Goal: Transaction & Acquisition: Purchase product/service

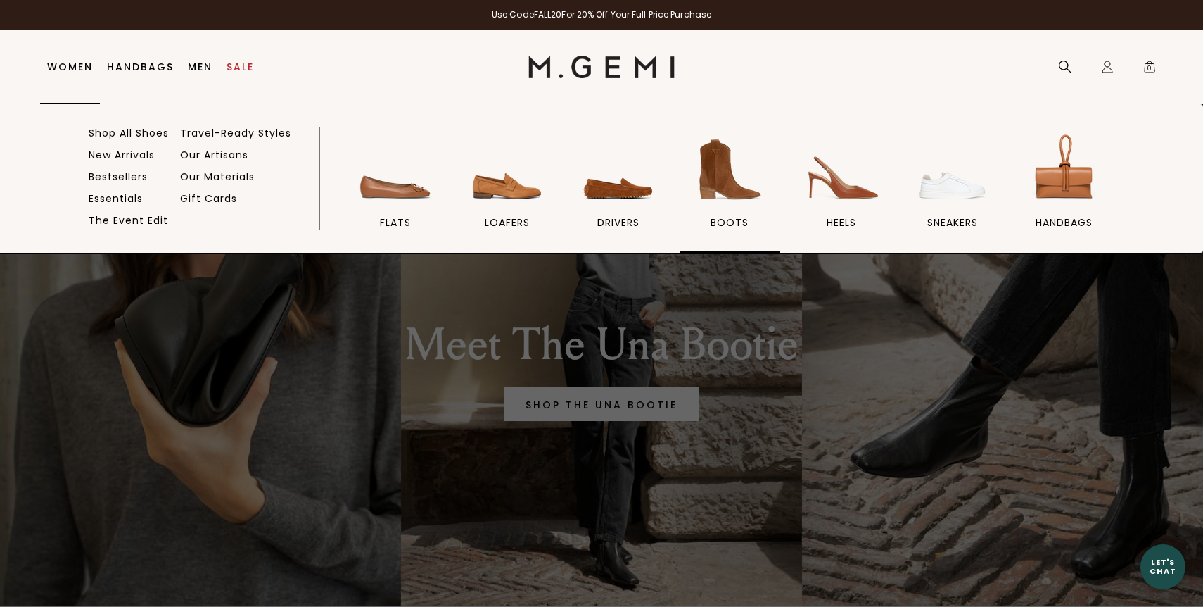
click at [732, 170] on img at bounding box center [729, 169] width 79 height 79
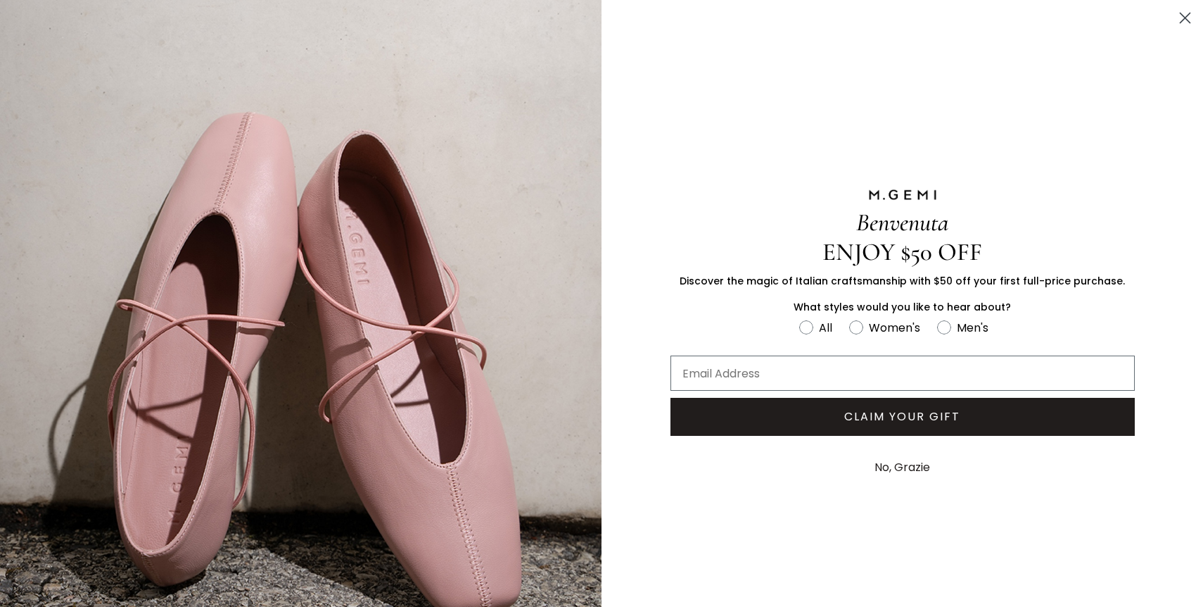
scroll to position [56, 0]
click at [1188, 11] on circle "Close dialog" at bounding box center [1185, 17] width 23 height 23
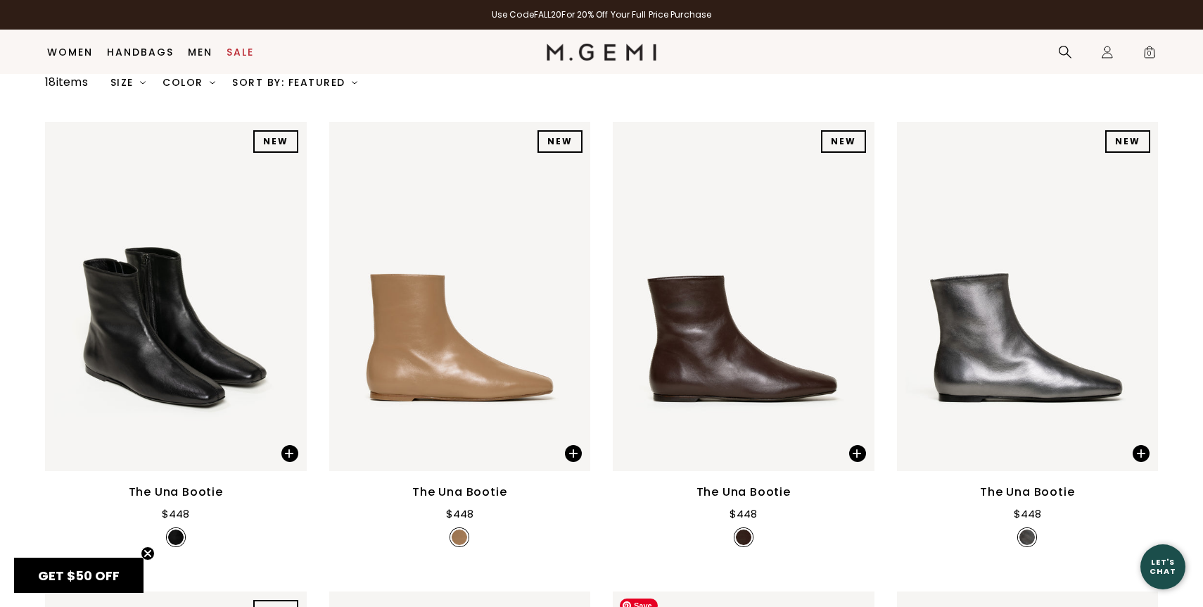
scroll to position [149, 0]
click at [990, 284] on img at bounding box center [1028, 296] width 262 height 349
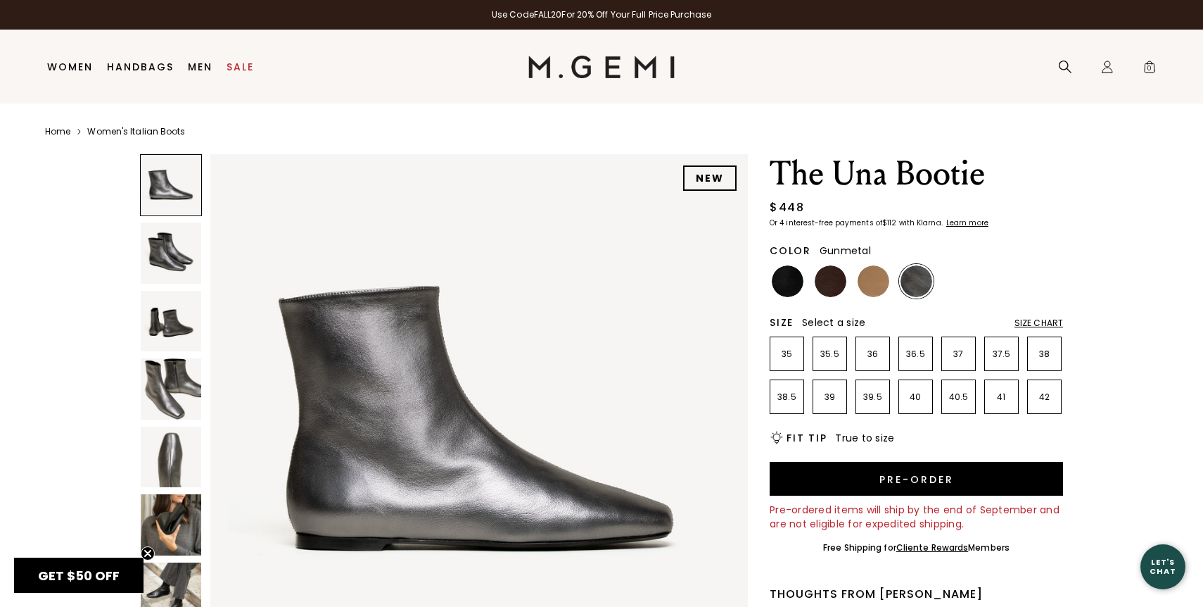
click at [1034, 323] on div "Size Chart" at bounding box center [1039, 322] width 49 height 11
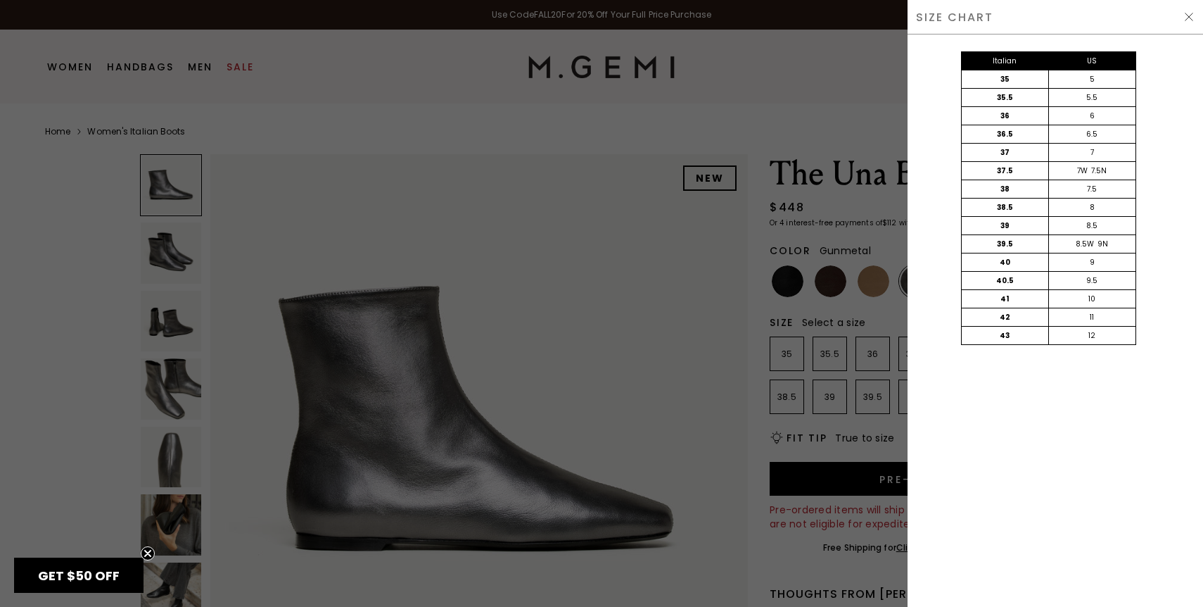
click at [1184, 15] on img at bounding box center [1189, 16] width 11 height 11
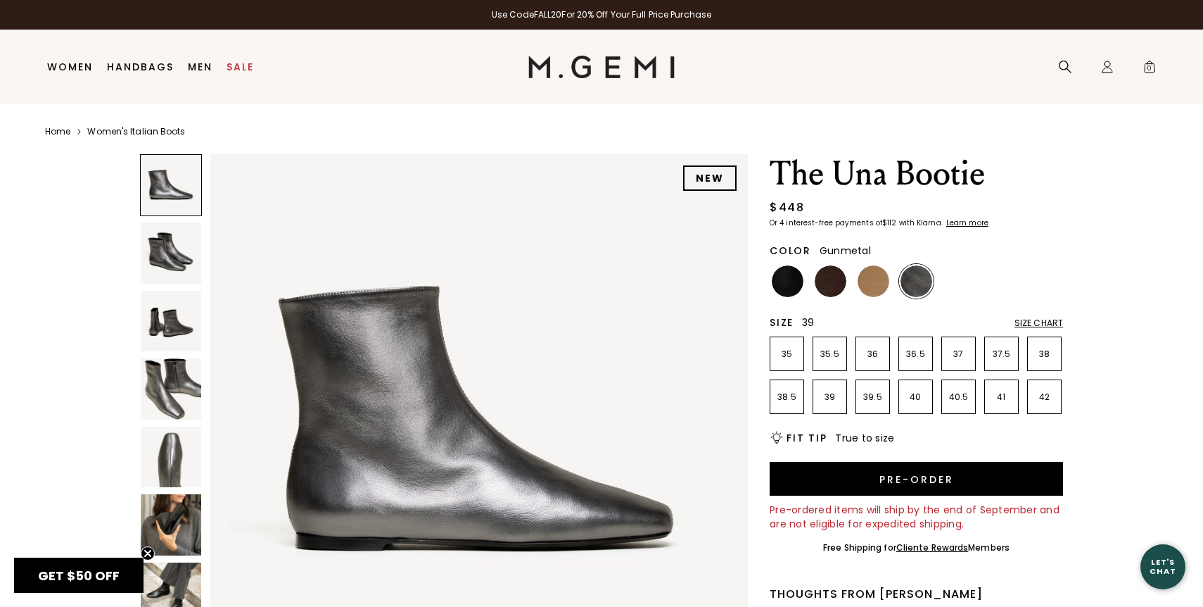
click at [844, 398] on p "39" at bounding box center [829, 396] width 33 height 11
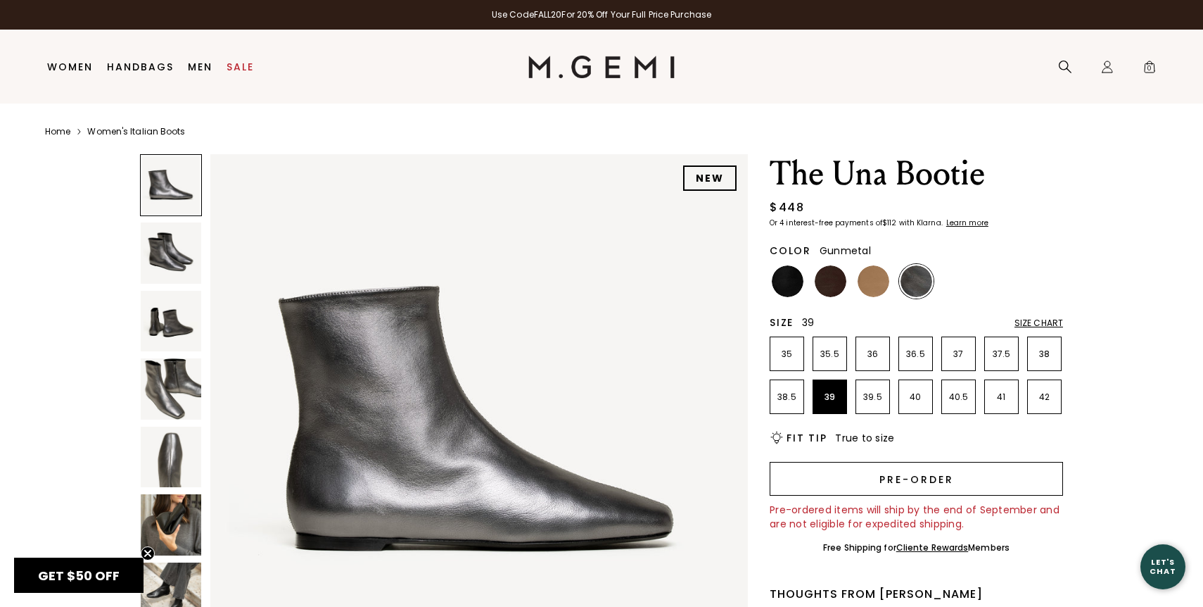
click at [861, 465] on button "Pre-order" at bounding box center [916, 479] width 293 height 34
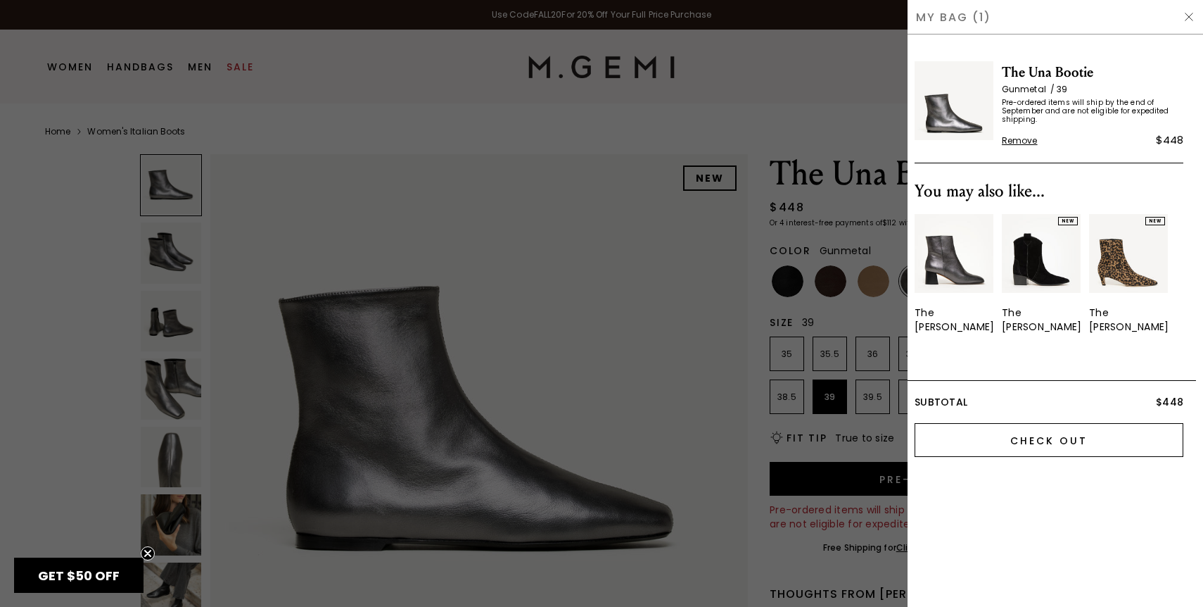
click at [1000, 423] on input "Check Out" at bounding box center [1049, 440] width 269 height 34
